Goal: Browse casually

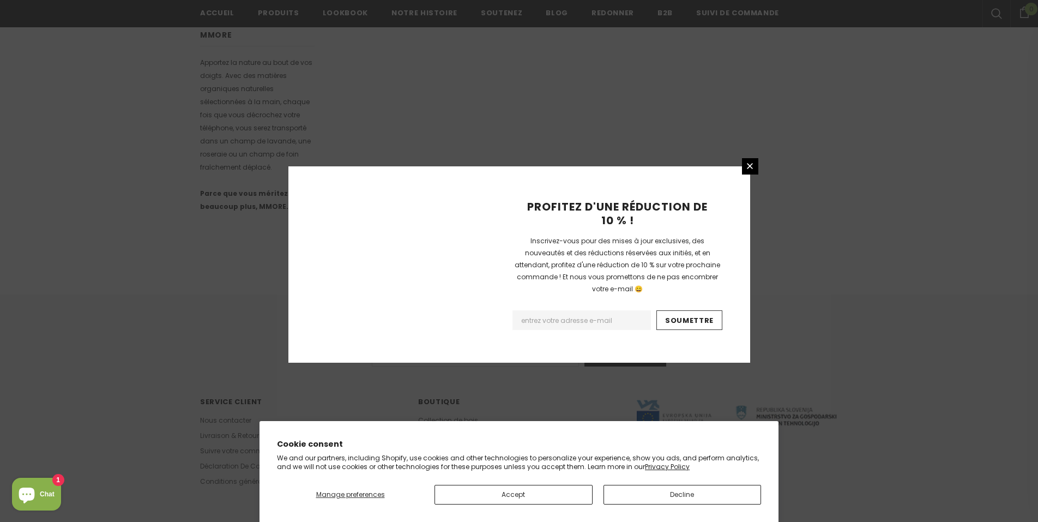
scroll to position [622, 0]
